Goal: Check status

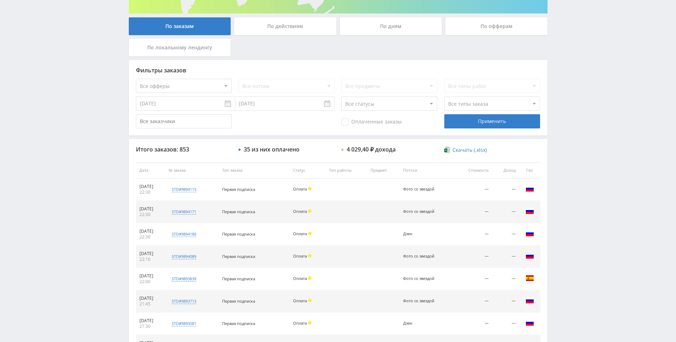
scroll to position [254, 0]
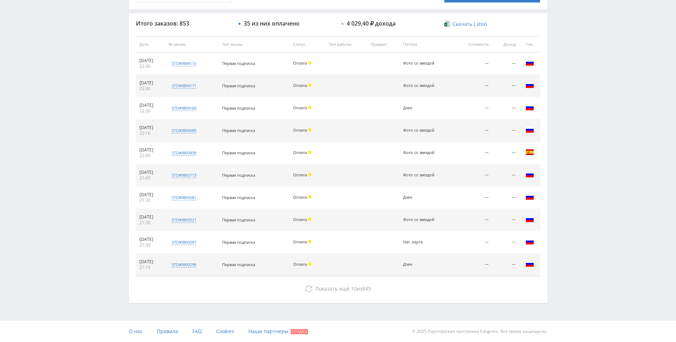
drag, startPoint x: 357, startPoint y: 211, endPoint x: 355, endPoint y: 207, distance: 4.2
click at [339, 296] on div "Итого заказов: 853 35 из них оплачено 4 029,40 ₽ дохода Скачать (.xlsx) Дата № …" at bounding box center [338, 157] width 419 height 289
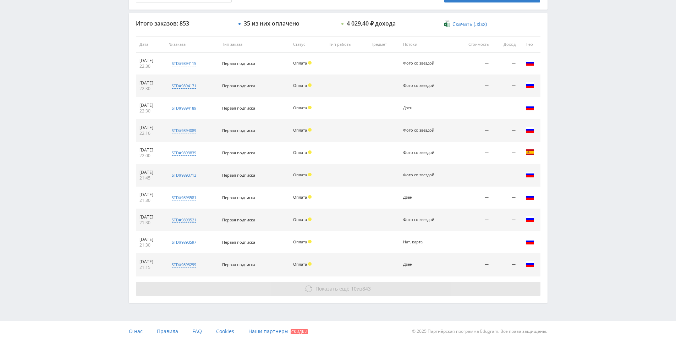
click at [338, 289] on span "Показать ещё" at bounding box center [332, 288] width 34 height 7
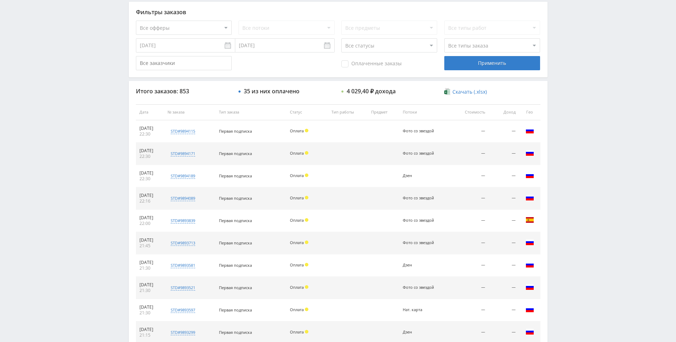
scroll to position [0, 0]
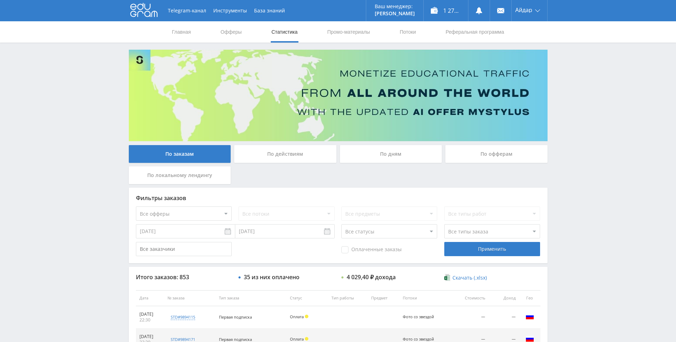
drag, startPoint x: 575, startPoint y: 222, endPoint x: 568, endPoint y: 118, distance: 104.6
drag, startPoint x: 559, startPoint y: 44, endPoint x: 556, endPoint y: 31, distance: 13.2
click at [558, 30] on div "Главная Офферы Статистика Промо-материалы Потоки Реферальная программа" at bounding box center [338, 31] width 676 height 21
click at [567, 37] on div "Главная Офферы Статистика Промо-материалы Потоки Реферальная программа" at bounding box center [338, 31] width 676 height 21
click at [554, 35] on div "Главная Офферы Статистика Промо-материалы Потоки Реферальная программа" at bounding box center [338, 31] width 676 height 21
